Goal: Information Seeking & Learning: Learn about a topic

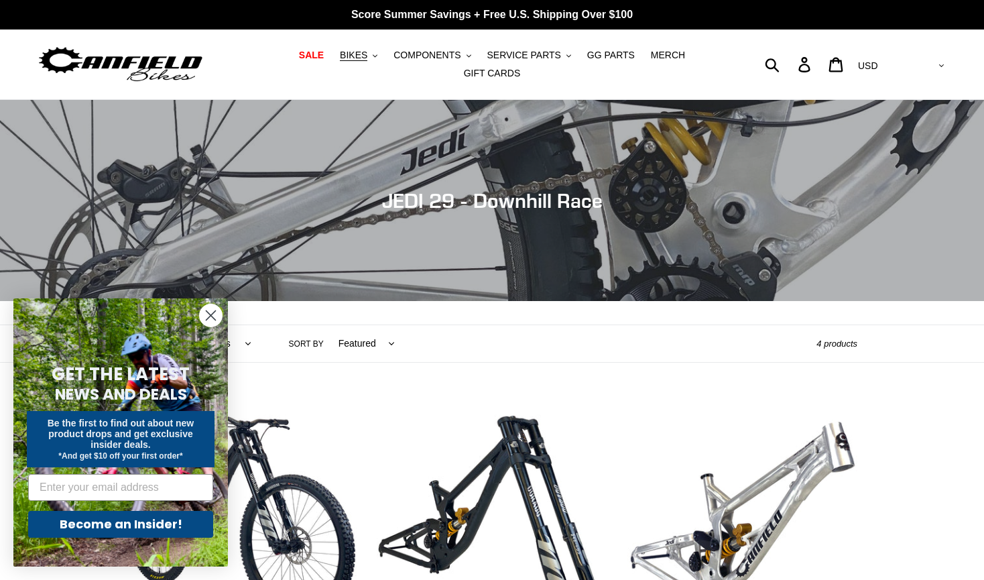
click at [211, 315] on icon "Close dialog" at bounding box center [210, 315] width 9 height 9
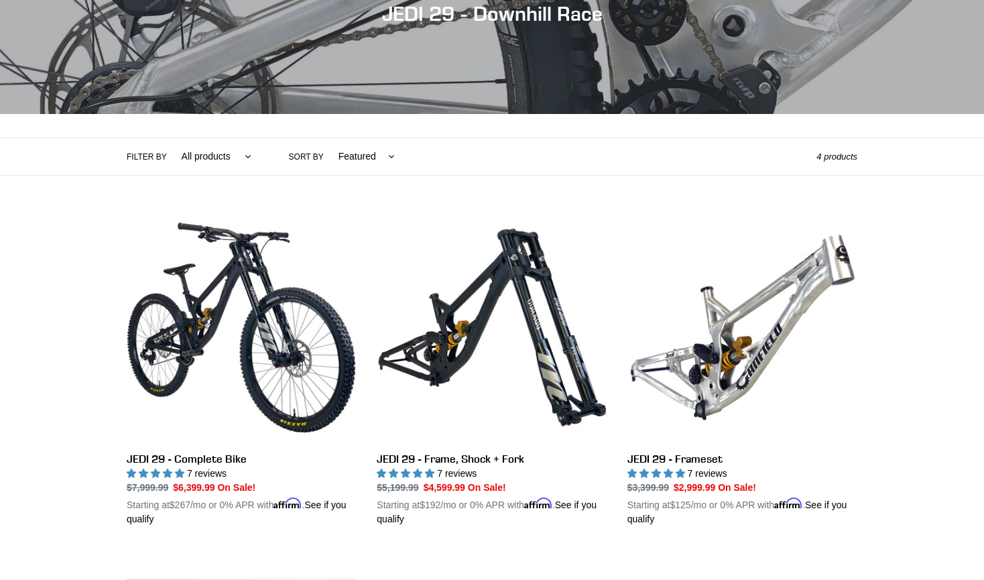
scroll to position [201, 0]
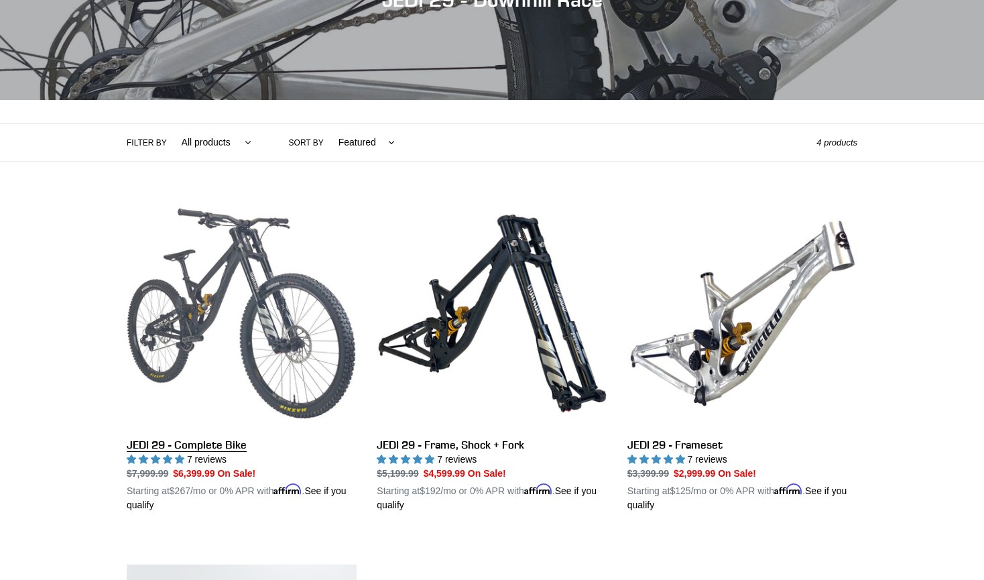
click at [280, 338] on link "JEDI 29 - Complete Bike" at bounding box center [242, 355] width 230 height 314
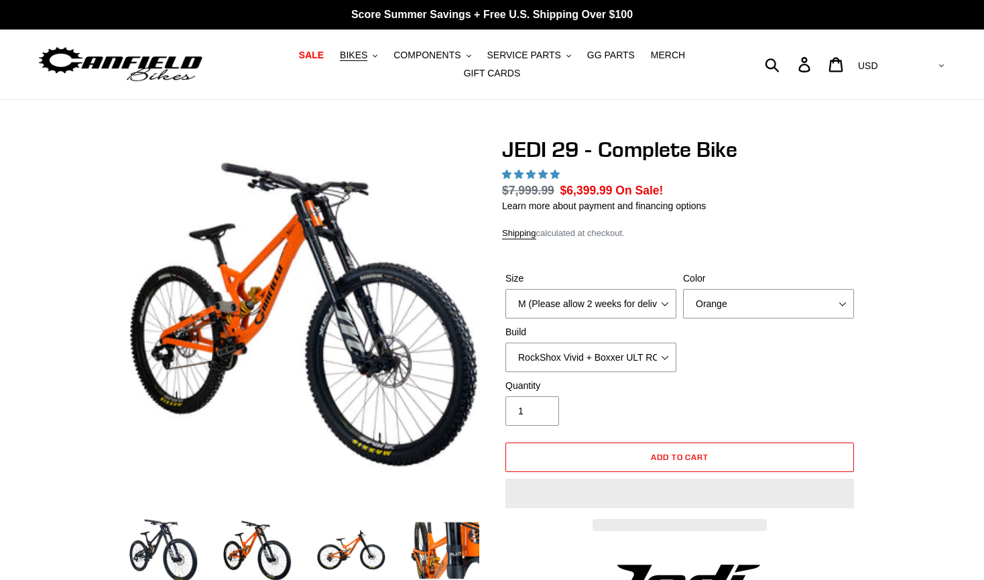
select select "highest-rating"
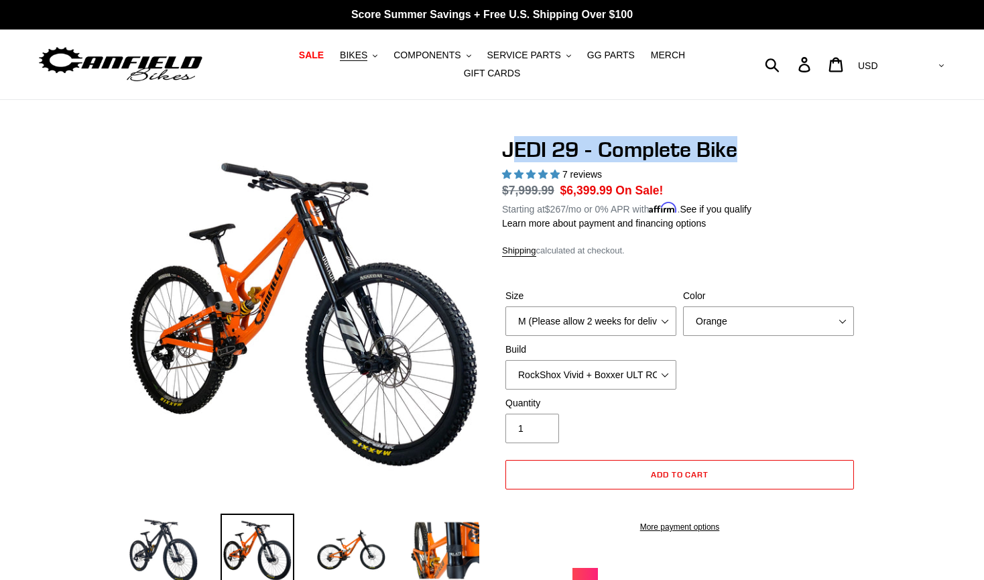
drag, startPoint x: 740, startPoint y: 145, endPoint x: 519, endPoint y: 146, distance: 221.1
click at [519, 146] on h1 "JEDI 29 - Complete Bike" at bounding box center [679, 149] width 355 height 25
drag, startPoint x: 584, startPoint y: 139, endPoint x: 316, endPoint y: 110, distance: 269.6
click at [584, 139] on h1 "JEDI 29 - Complete Bike" at bounding box center [679, 149] width 355 height 25
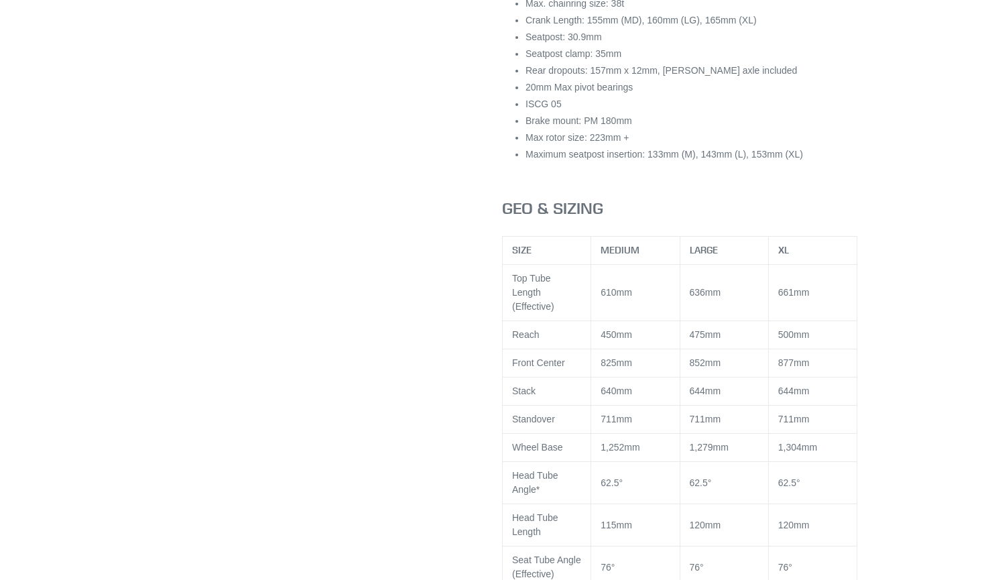
scroll to position [1943, 0]
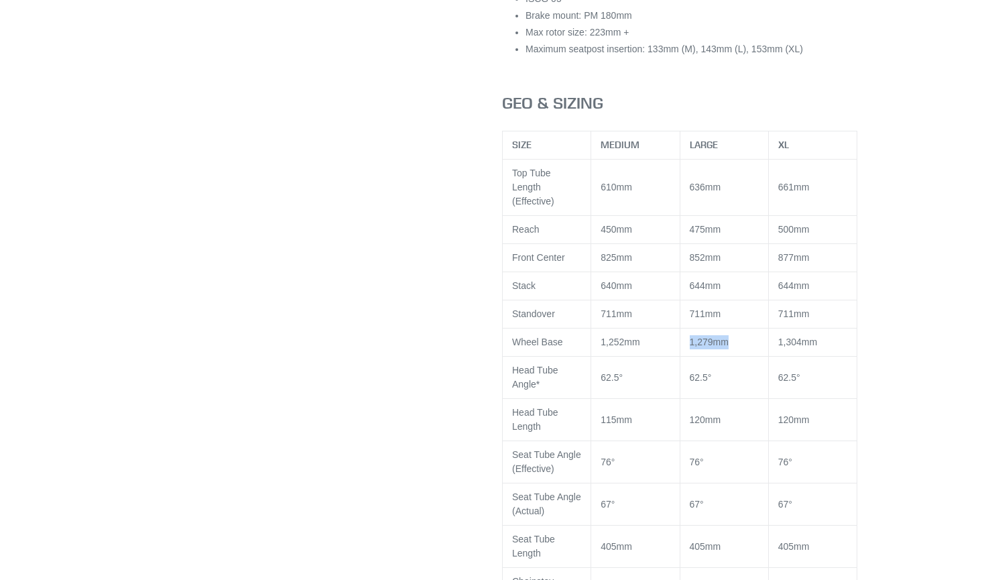
drag, startPoint x: 687, startPoint y: 339, endPoint x: 734, endPoint y: 336, distance: 46.3
click at [734, 336] on td "1,279mm" at bounding box center [723, 342] width 88 height 28
drag, startPoint x: 734, startPoint y: 336, endPoint x: 679, endPoint y: 342, distance: 54.5
click at [679, 342] on td "1,279mm" at bounding box center [723, 342] width 88 height 28
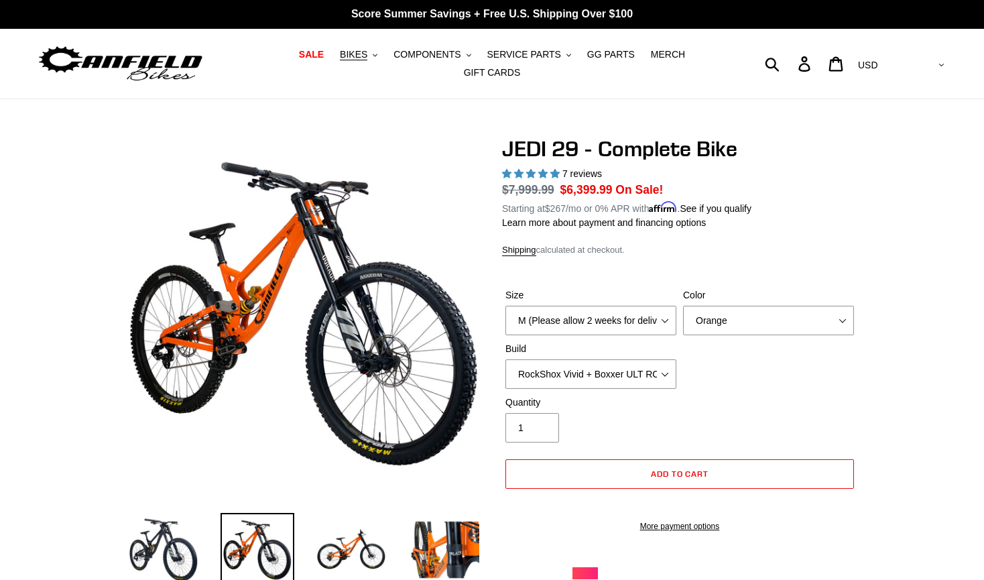
scroll to position [0, 0]
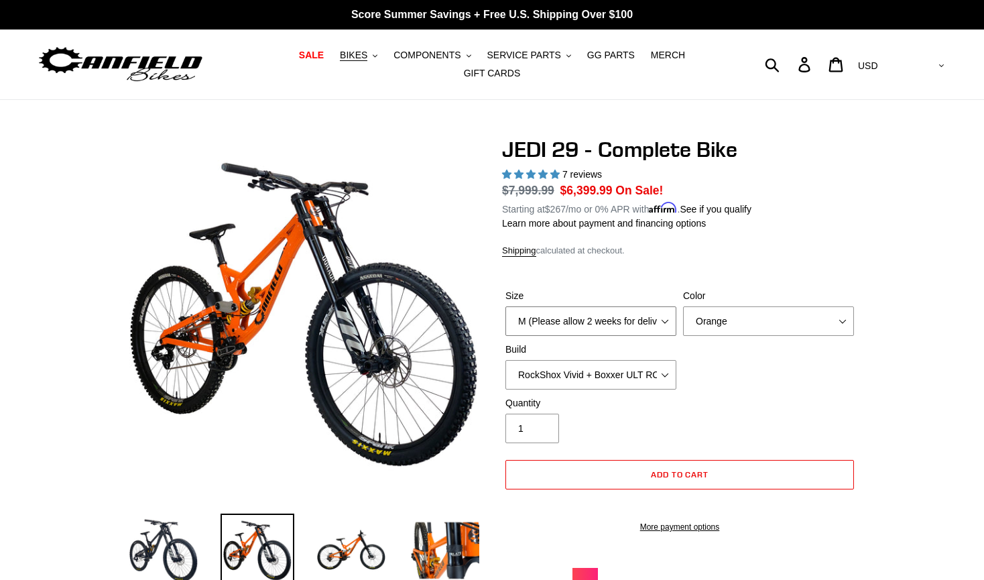
click at [667, 312] on select "M (Please allow 2 weeks for delivery) L (Please allow 2 weeks for delivery) XL …" at bounding box center [590, 320] width 171 height 29
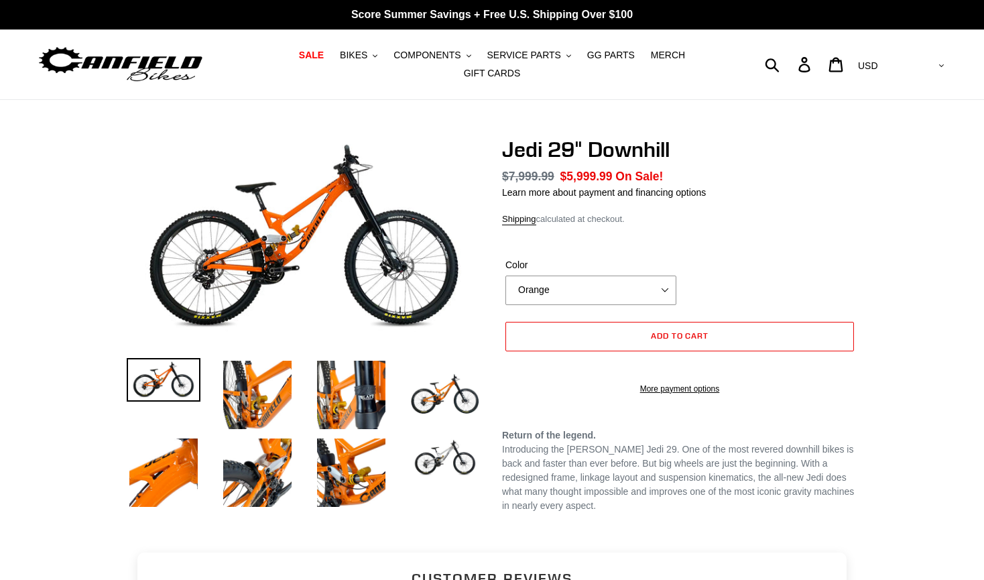
select select "highest-rating"
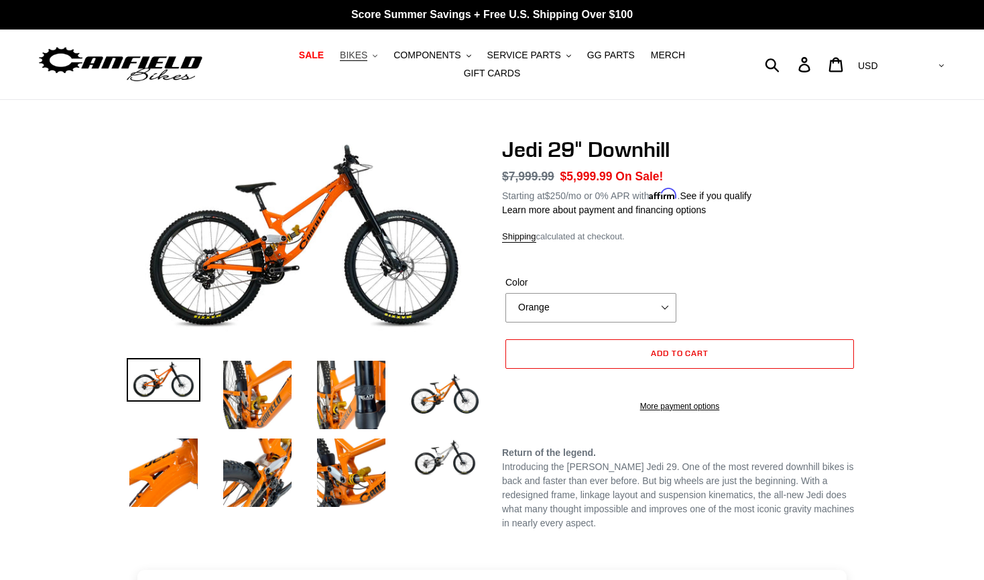
click at [340, 61] on span "BIKES" at bounding box center [353, 55] width 27 height 11
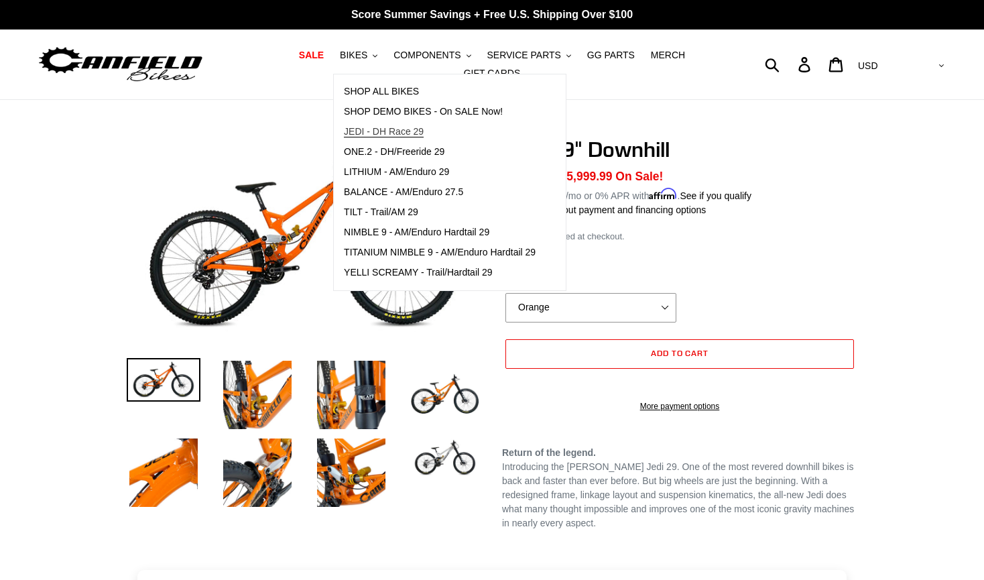
click at [378, 136] on span "JEDI - DH Race 29" at bounding box center [384, 131] width 80 height 11
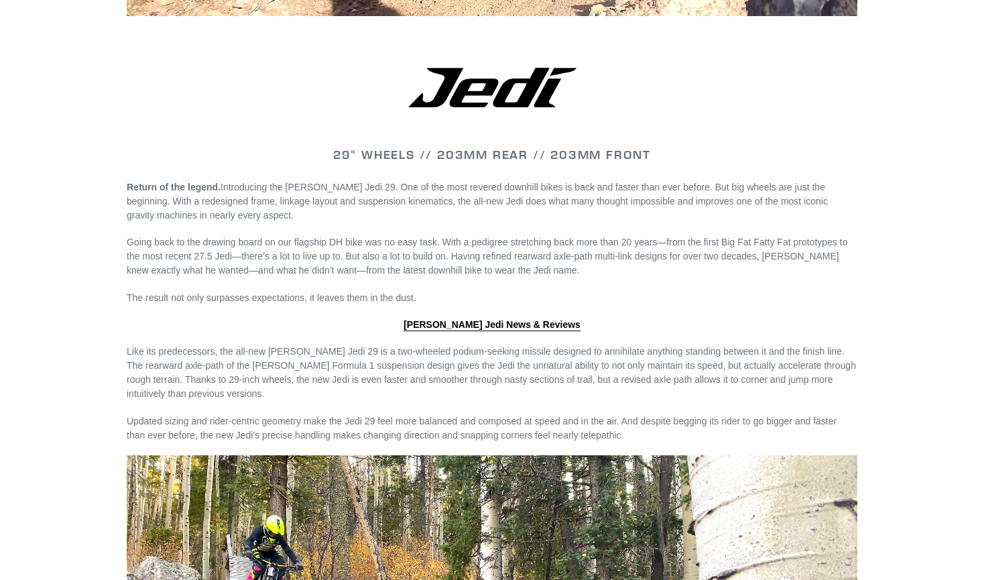
scroll to position [1541, 0]
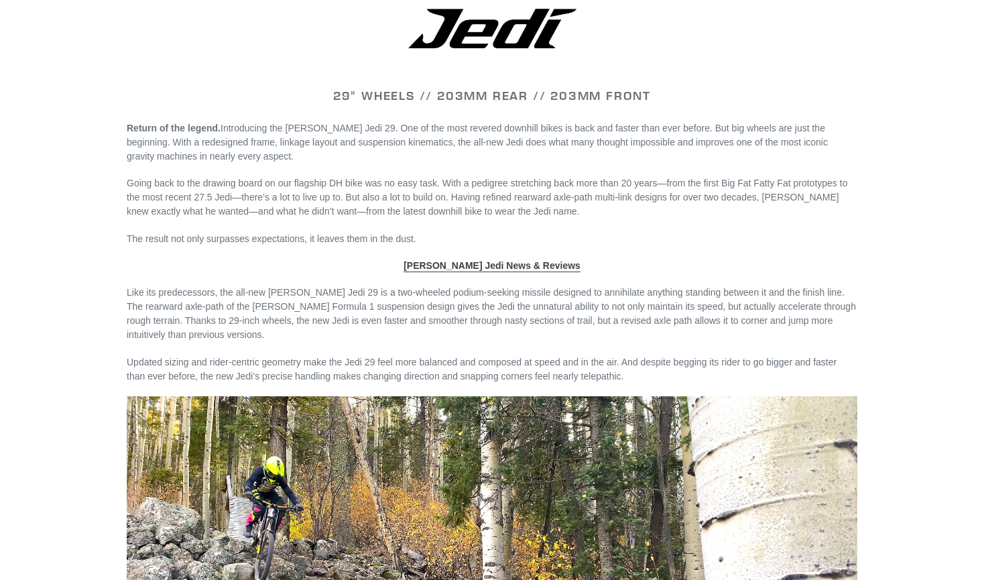
click at [490, 260] on strong "[PERSON_NAME] Jedi News & Reviews" at bounding box center [491, 265] width 177 height 11
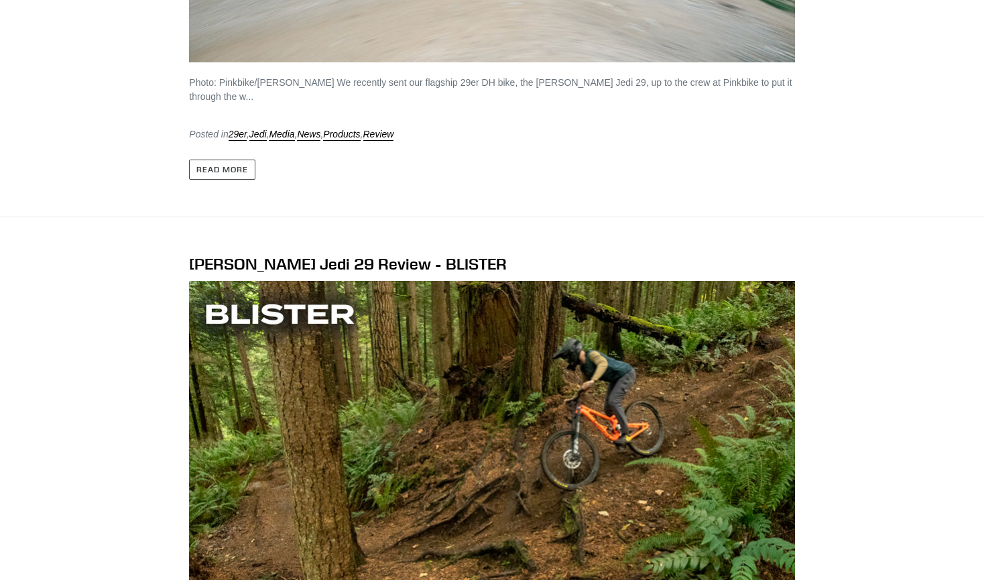
scroll to position [670, 0]
